Goal: Check status: Check status

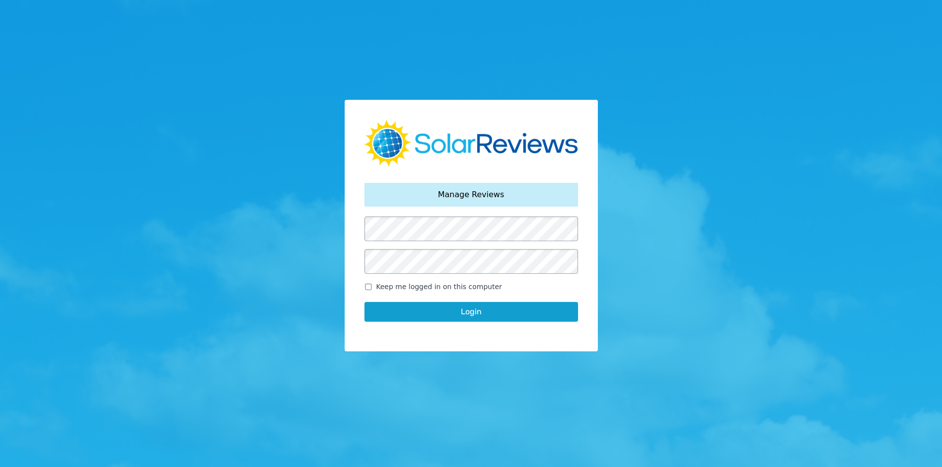
click at [392, 290] on span "Keep me logged in on this computer" at bounding box center [439, 287] width 126 height 10
click at [372, 290] on input "Keep me logged in on this computer" at bounding box center [368, 287] width 8 height 6
checkbox input "true"
click at [393, 305] on button "Login" at bounding box center [471, 312] width 214 height 20
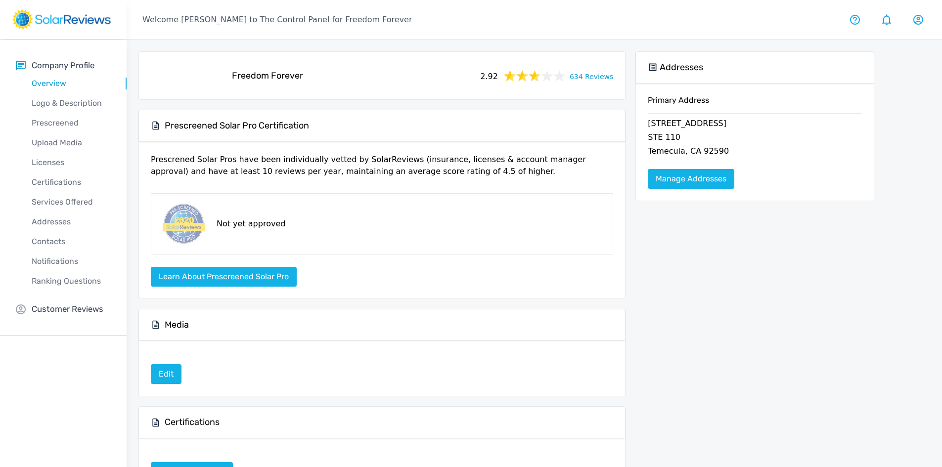
click at [604, 79] on link "634 Reviews" at bounding box center [590, 76] width 43 height 12
